Goal: Entertainment & Leisure: Consume media (video, audio)

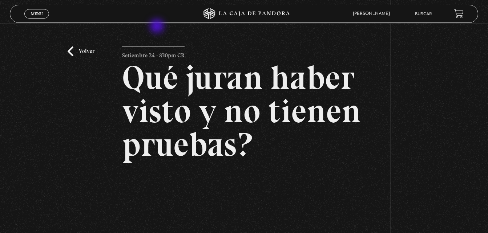
scroll to position [145, 0]
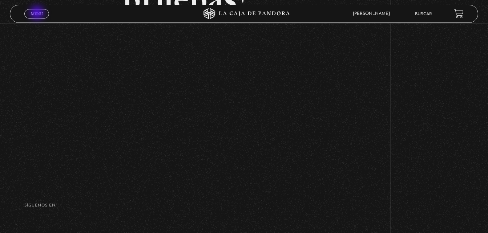
click at [38, 13] on span "Menu" at bounding box center [37, 14] width 12 height 4
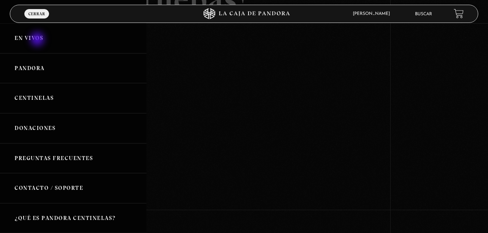
click at [38, 40] on link "En vivos" at bounding box center [73, 38] width 146 height 30
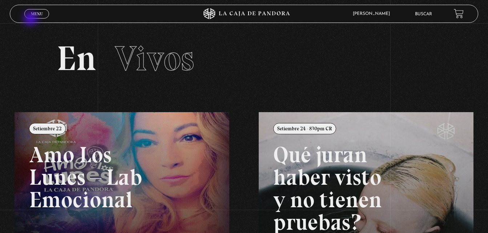
click at [31, 19] on div "Menu Cerrar" at bounding box center [97, 13] width 146 height 17
click at [34, 14] on span "Menu" at bounding box center [37, 14] width 12 height 4
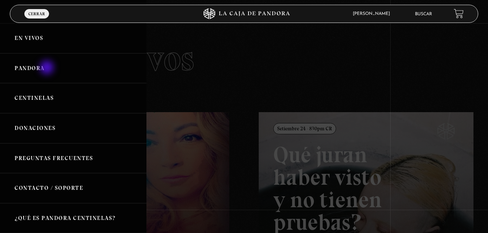
click at [48, 68] on link "Pandora" at bounding box center [73, 68] width 146 height 30
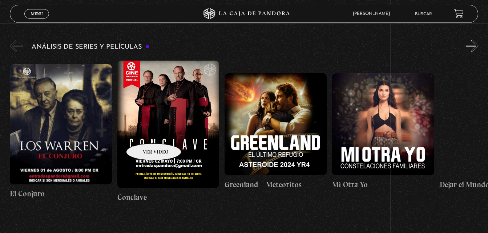
scroll to position [1307, 0]
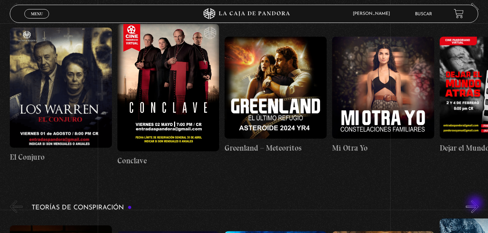
click at [476, 204] on button "»" at bounding box center [472, 206] width 13 height 13
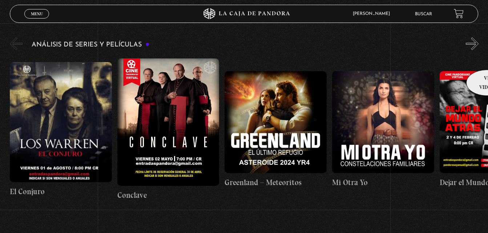
scroll to position [1235, 0]
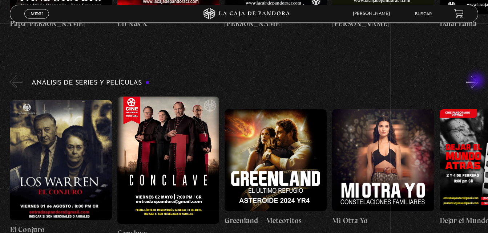
click at [477, 81] on button "»" at bounding box center [472, 82] width 13 height 13
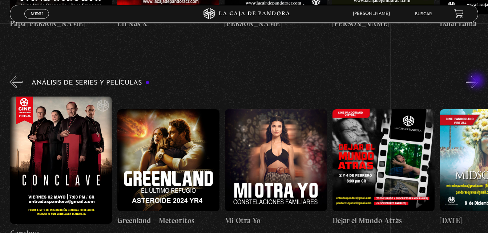
click at [477, 81] on button "»" at bounding box center [472, 82] width 13 height 13
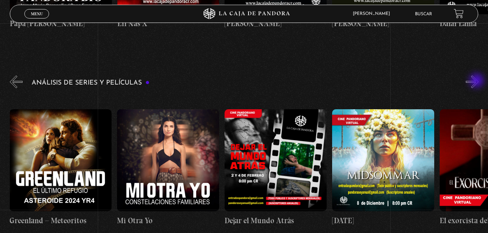
scroll to position [1198, 0]
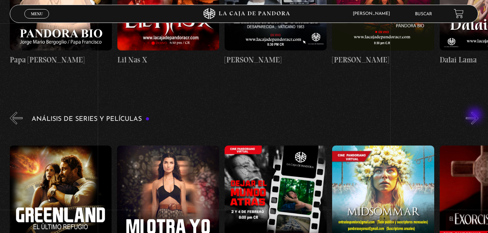
click at [475, 116] on button "»" at bounding box center [472, 118] width 13 height 13
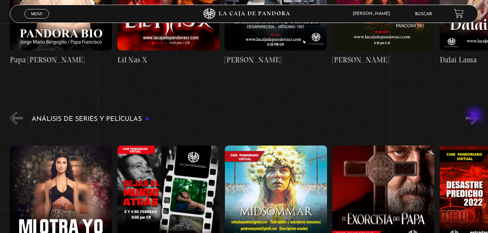
click at [475, 116] on button "»" at bounding box center [472, 118] width 13 height 13
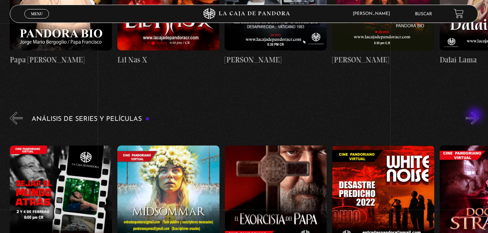
scroll to position [1235, 0]
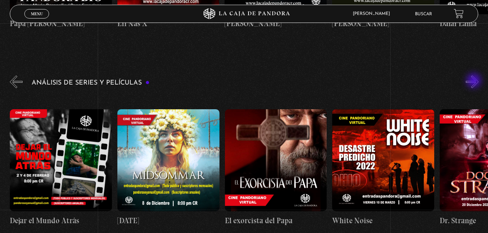
click at [474, 81] on button "»" at bounding box center [472, 82] width 13 height 13
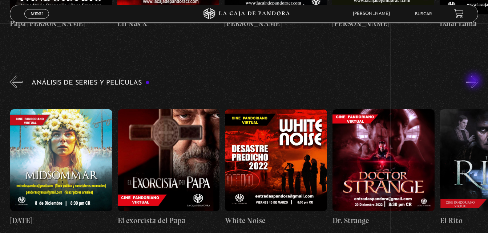
scroll to position [0, 537]
click at [474, 81] on button "»" at bounding box center [472, 82] width 13 height 13
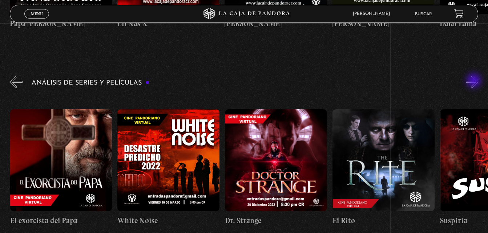
scroll to position [0, 645]
click at [474, 81] on button "»" at bounding box center [472, 82] width 13 height 13
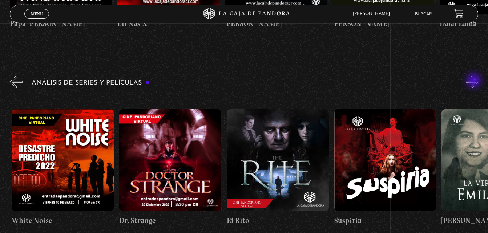
scroll to position [0, 752]
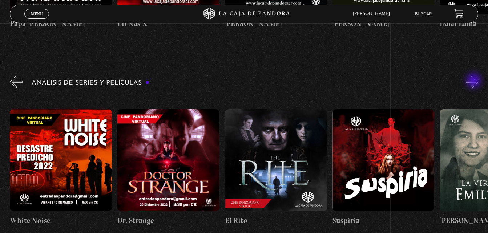
click at [474, 81] on button "»" at bounding box center [472, 82] width 13 height 13
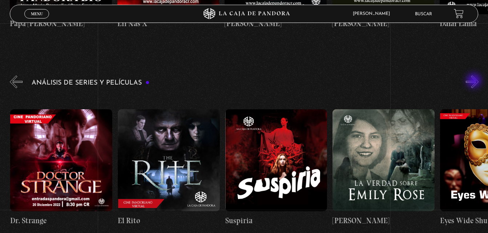
scroll to position [0, 859]
click at [474, 81] on button "»" at bounding box center [472, 82] width 13 height 13
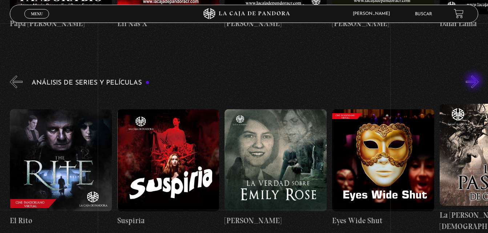
click at [474, 81] on button "»" at bounding box center [472, 82] width 13 height 13
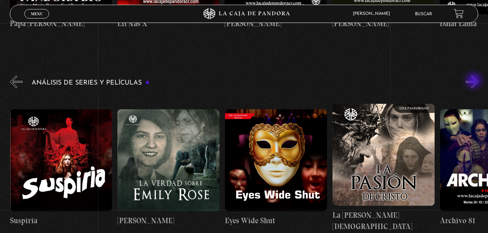
scroll to position [0, 1074]
click at [474, 81] on button "»" at bounding box center [472, 82] width 13 height 13
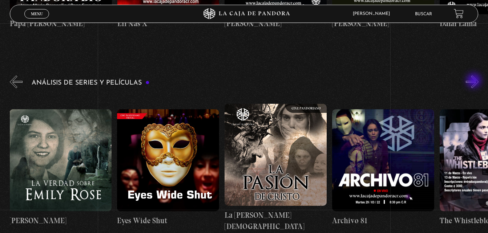
click at [474, 81] on button "»" at bounding box center [472, 82] width 13 height 13
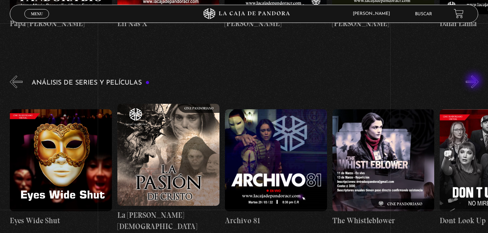
click at [474, 81] on button "»" at bounding box center [472, 82] width 13 height 13
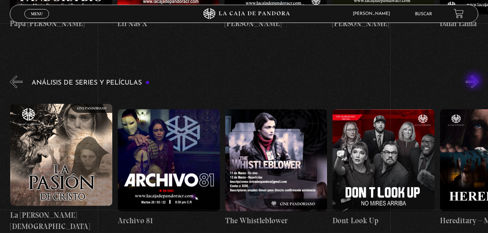
click at [474, 81] on button "»" at bounding box center [472, 82] width 13 height 13
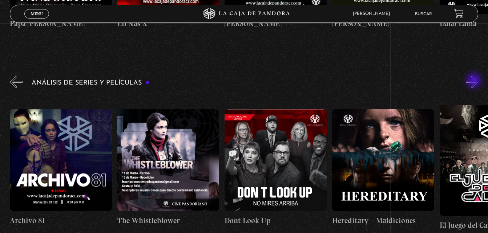
click at [474, 81] on button "»" at bounding box center [472, 82] width 13 height 13
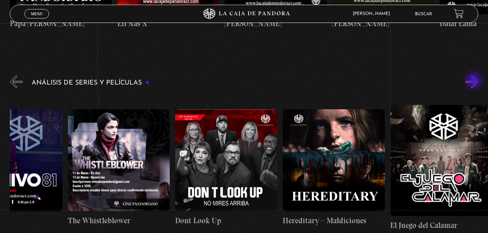
click at [474, 81] on button "»" at bounding box center [472, 82] width 13 height 13
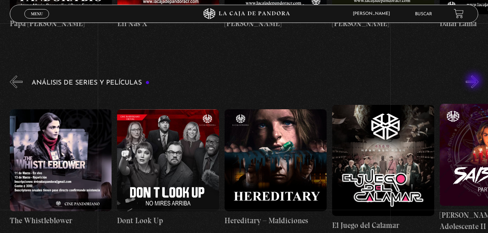
click at [474, 81] on button "»" at bounding box center [472, 82] width 13 height 13
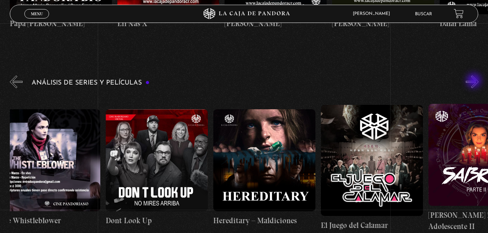
click at [474, 81] on button "»" at bounding box center [472, 82] width 13 height 13
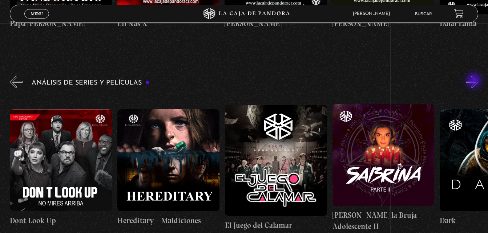
click at [474, 81] on button "»" at bounding box center [472, 82] width 13 height 13
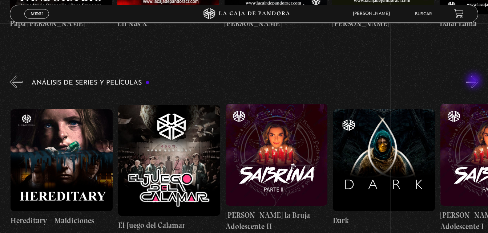
click at [474, 81] on button "»" at bounding box center [472, 82] width 13 height 13
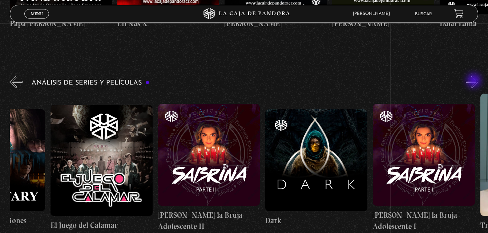
click at [474, 81] on button "»" at bounding box center [472, 82] width 13 height 13
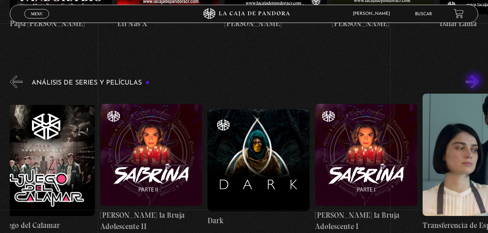
click at [474, 81] on button "»" at bounding box center [472, 82] width 13 height 13
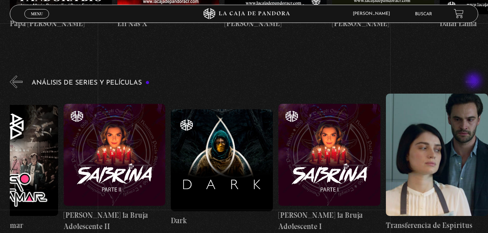
scroll to position [0, 1987]
click at [474, 81] on button "»" at bounding box center [472, 82] width 13 height 13
click at [478, 77] on button "»" at bounding box center [472, 82] width 13 height 13
click at [435, 140] on figure at bounding box center [437, 155] width 102 height 122
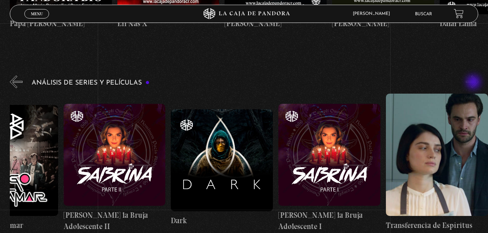
click at [474, 83] on button "»" at bounding box center [472, 82] width 13 height 13
click at [466, 111] on figure at bounding box center [437, 155] width 102 height 122
click at [465, 123] on figure at bounding box center [437, 155] width 102 height 122
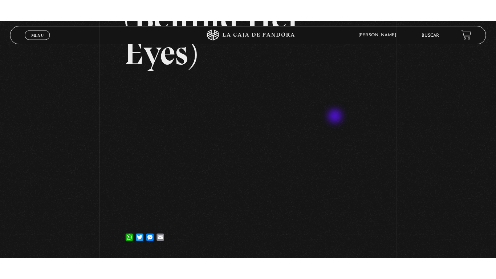
scroll to position [182, 0]
